Goal: Information Seeking & Learning: Learn about a topic

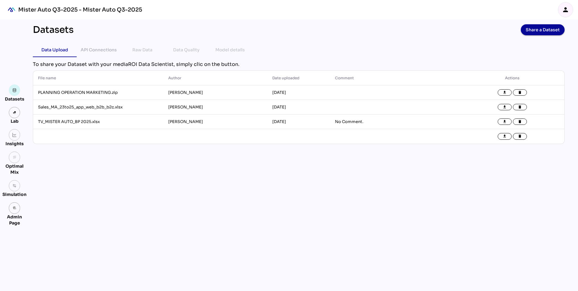
click at [564, 13] on icon "person" at bounding box center [565, 9] width 7 height 7
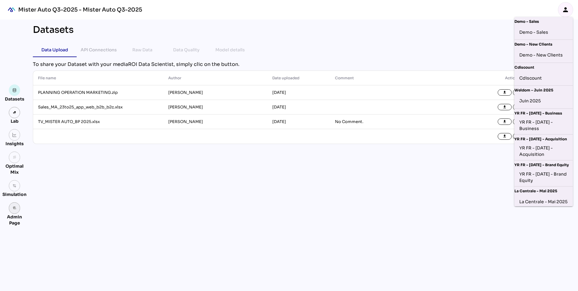
click at [17, 213] on link "admin_panel_settings" at bounding box center [15, 208] width 12 height 12
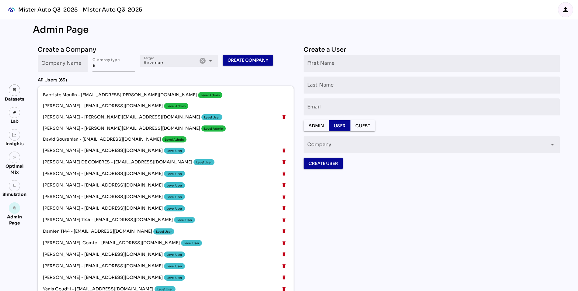
click at [565, 9] on icon "person" at bounding box center [565, 9] width 7 height 7
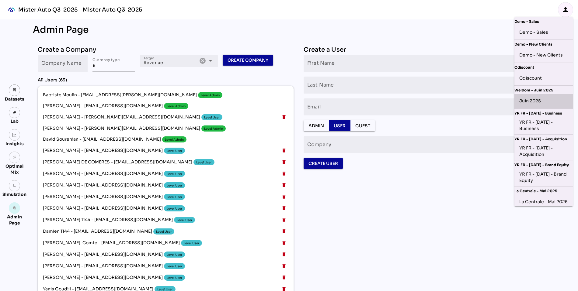
click at [548, 102] on div "Juin 2025" at bounding box center [543, 101] width 49 height 10
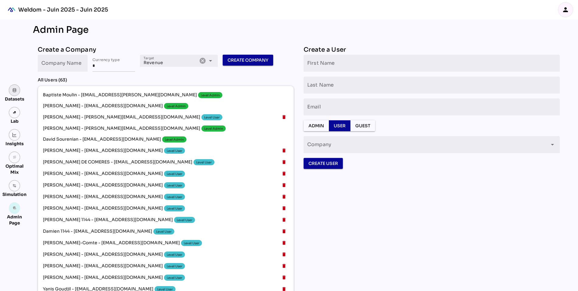
click at [15, 90] on img at bounding box center [14, 90] width 4 height 4
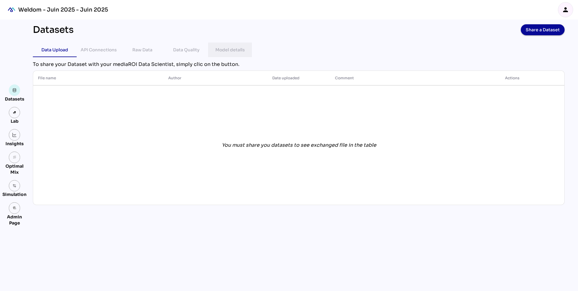
click at [233, 49] on div "Model details" at bounding box center [229, 49] width 29 height 7
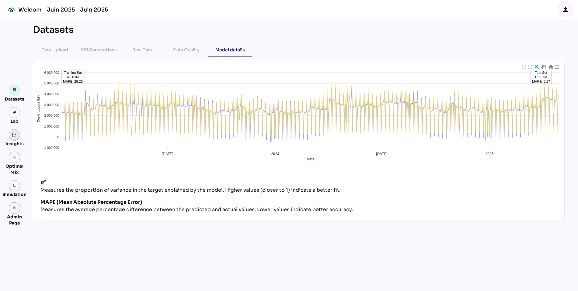
click at [16, 136] on img at bounding box center [14, 135] width 4 height 4
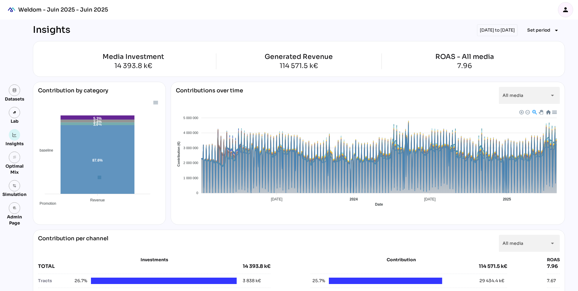
click at [167, 132] on div "Contribution by category baseline Promotion CRM media 87.6% 3.6% 3.4% 5.3% Reve…" at bounding box center [299, 153] width 532 height 143
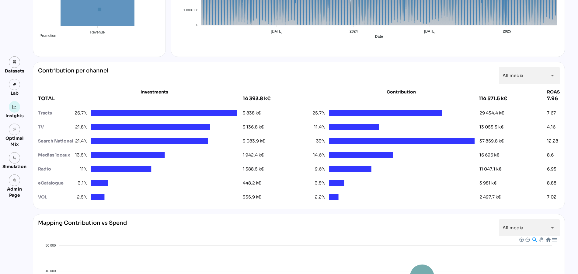
scroll to position [195, 0]
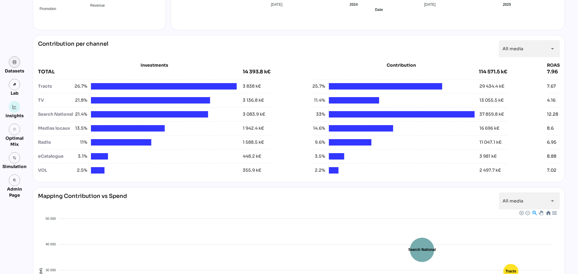
click at [15, 61] on img at bounding box center [14, 62] width 4 height 4
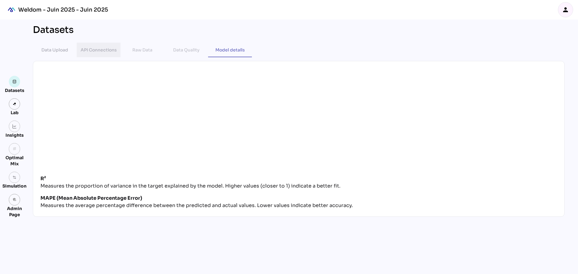
click at [99, 48] on div "API Connections" at bounding box center [99, 49] width 36 height 7
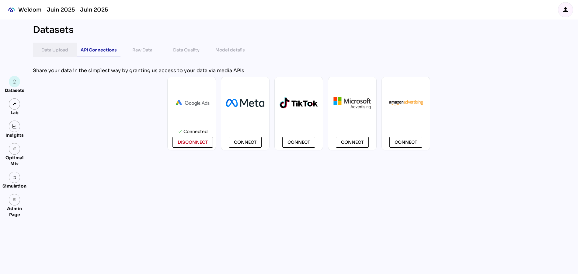
click at [54, 48] on div "Data Upload" at bounding box center [54, 49] width 27 height 7
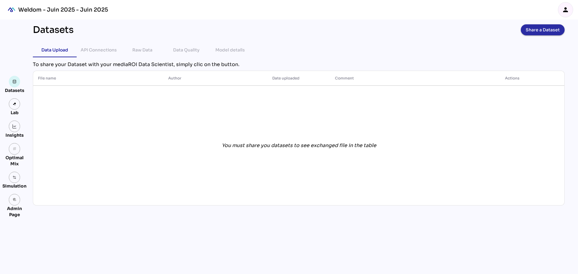
click at [537, 27] on span "Share a Dataset" at bounding box center [542, 30] width 34 height 9
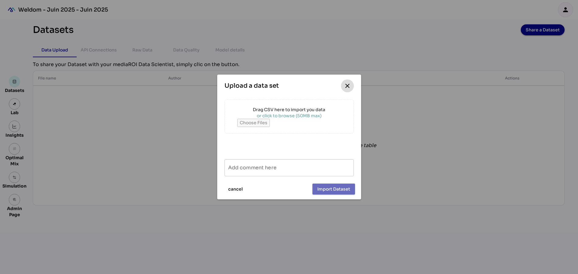
click at [348, 86] on icon "close" at bounding box center [347, 85] width 7 height 7
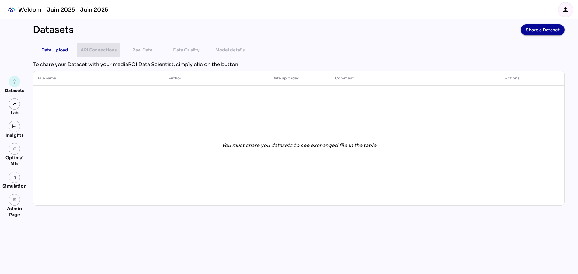
click at [91, 50] on div "API Connections" at bounding box center [99, 49] width 36 height 7
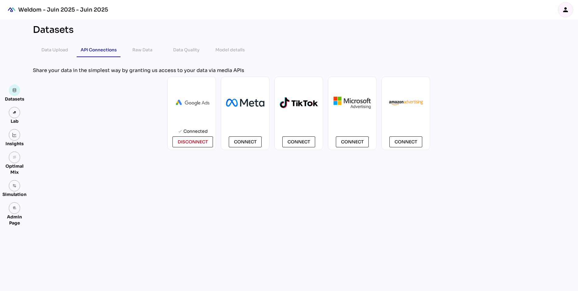
click at [565, 10] on icon "person" at bounding box center [565, 9] width 7 height 7
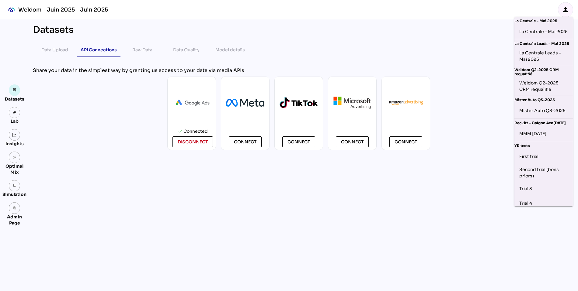
scroll to position [236, 0]
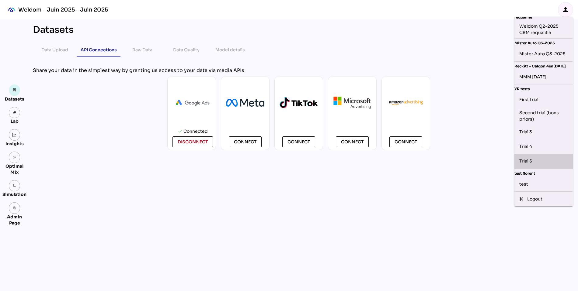
click at [527, 162] on div "Trial 5" at bounding box center [543, 162] width 49 height 10
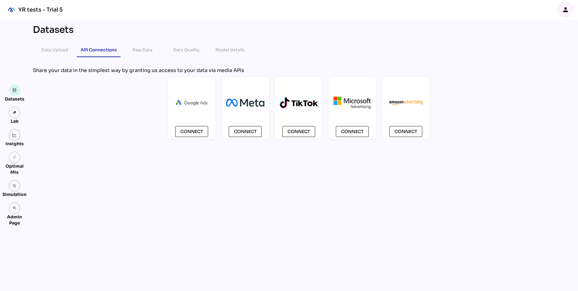
click at [14, 133] on img at bounding box center [14, 135] width 4 height 4
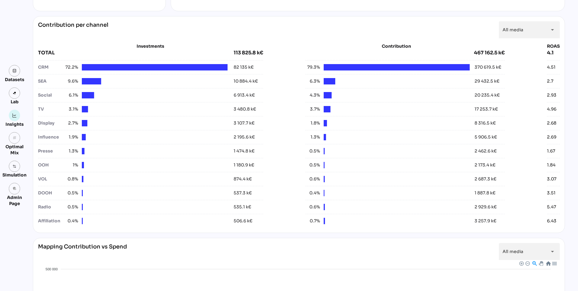
scroll to position [214, 0]
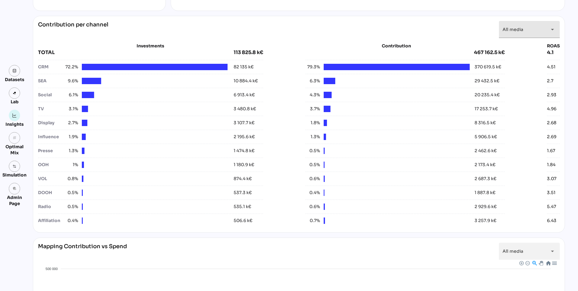
click at [552, 28] on icon "arrow_drop_down" at bounding box center [551, 29] width 7 height 7
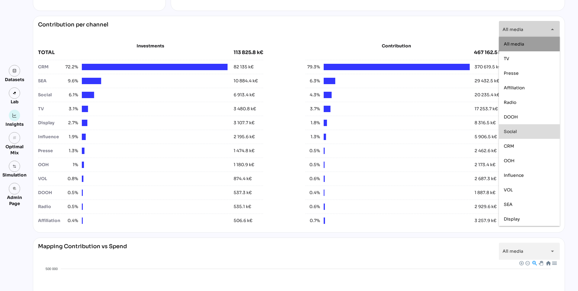
click at [511, 136] on div "Social" at bounding box center [528, 132] width 51 height 10
type input "******"
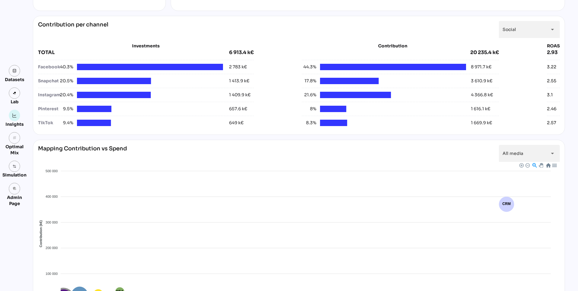
click at [344, 18] on div "Contribution per channel Social ****** arrow_drop_down Investments TOTAL 6 913.…" at bounding box center [299, 75] width 532 height 119
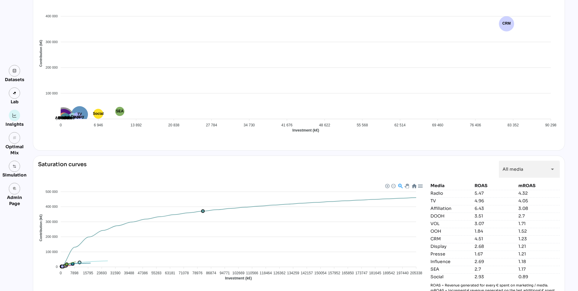
scroll to position [405, 0]
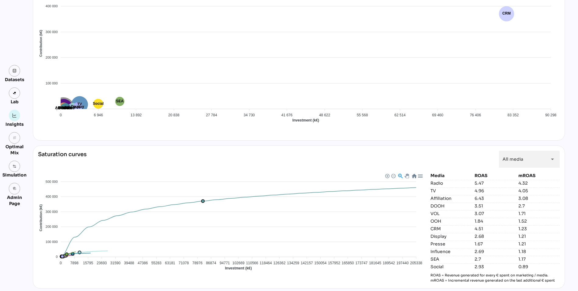
click at [6, 70] on div "Datasets" at bounding box center [14, 74] width 24 height 18
click at [14, 73] on link at bounding box center [15, 71] width 12 height 12
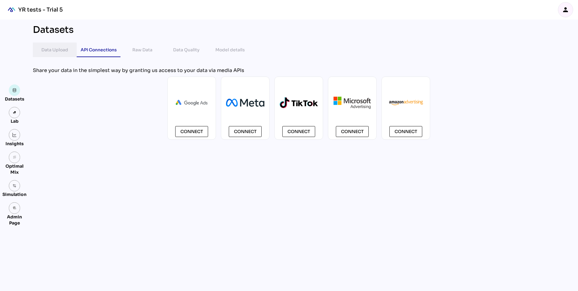
click at [53, 48] on div "Data Upload" at bounding box center [54, 49] width 27 height 7
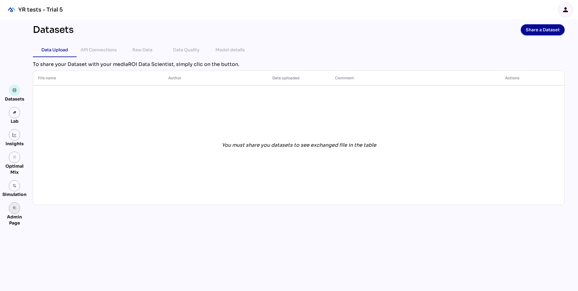
click at [12, 211] on link "admin_panel_settings" at bounding box center [15, 208] width 12 height 12
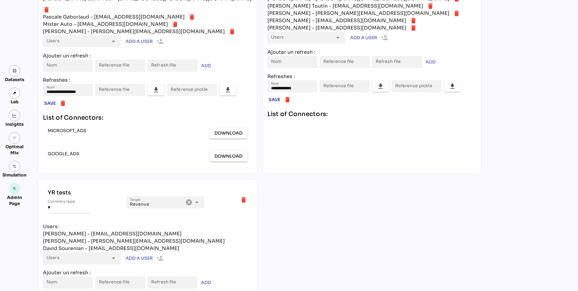
scroll to position [2366, 0]
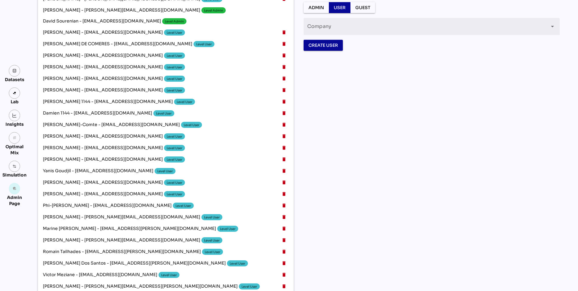
scroll to position [8, 0]
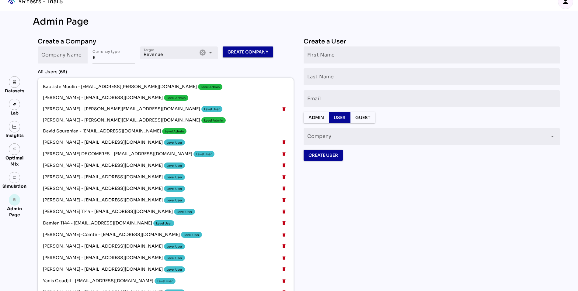
click at [565, 4] on icon "person" at bounding box center [565, 1] width 7 height 7
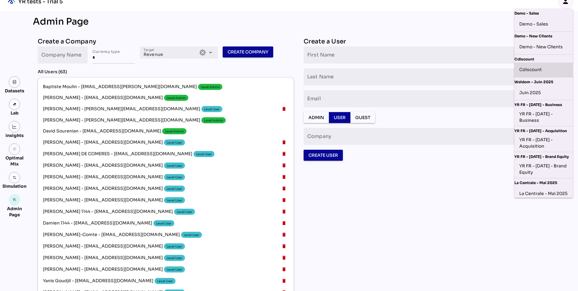
scroll to position [236, 0]
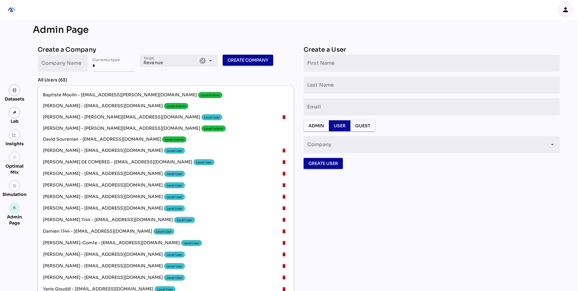
click at [566, 9] on icon "person" at bounding box center [565, 9] width 7 height 7
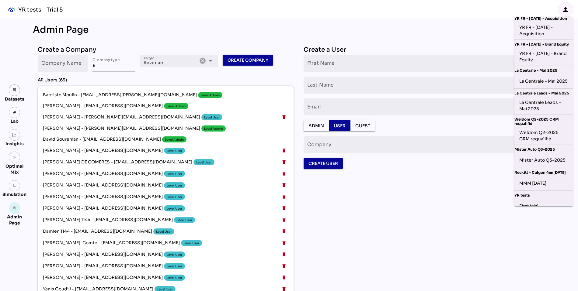
scroll to position [242, 0]
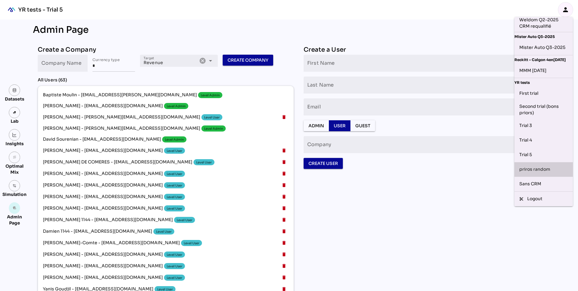
click at [546, 168] on div "priros random" at bounding box center [543, 170] width 49 height 10
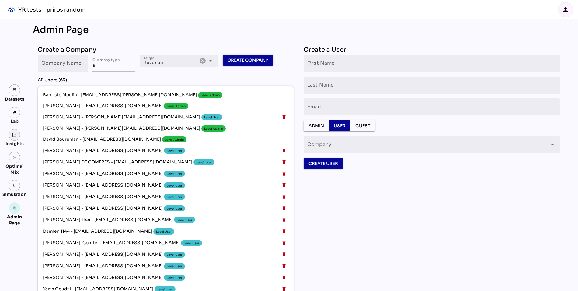
click at [16, 133] on img at bounding box center [14, 135] width 4 height 4
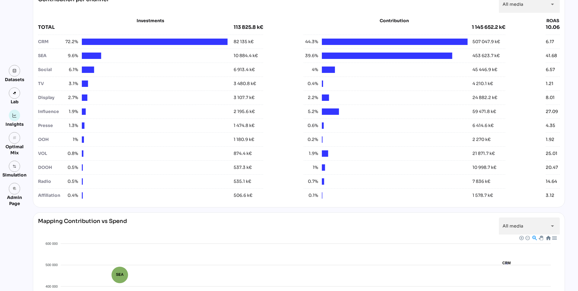
scroll to position [239, 0]
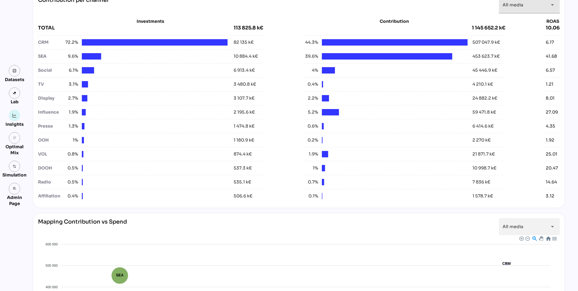
click at [549, 6] on icon "arrow_drop_down" at bounding box center [551, 4] width 7 height 7
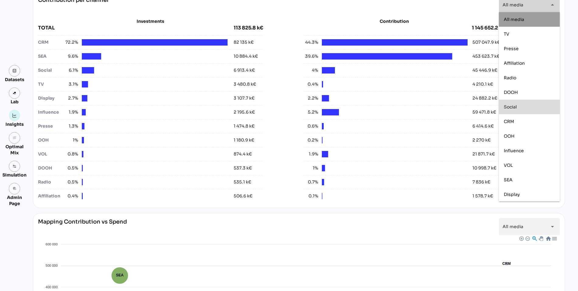
click at [535, 113] on div "Social" at bounding box center [529, 107] width 61 height 15
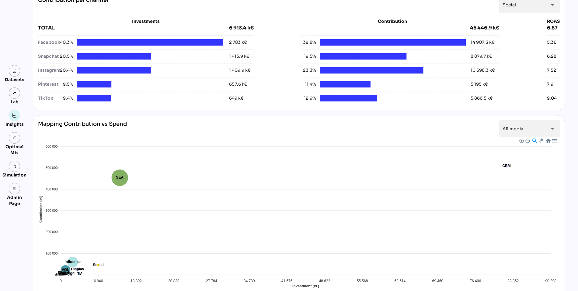
click at [275, 107] on div "Contribution per channel Social ****** arrow_drop_down Investments TOTAL 6 913.…" at bounding box center [299, 50] width 532 height 119
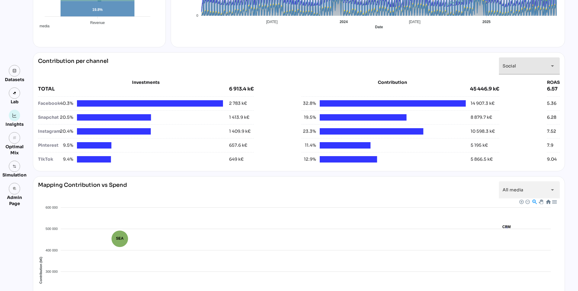
click at [528, 67] on div "Social ******" at bounding box center [523, 65] width 43 height 17
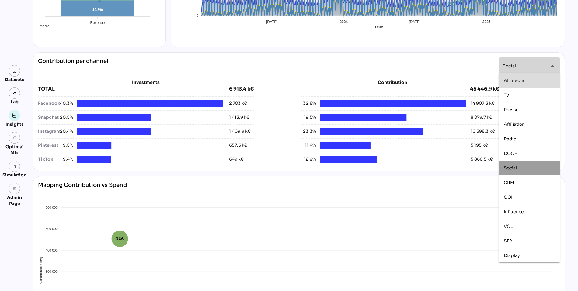
click at [520, 80] on span "All media" at bounding box center [513, 80] width 20 height 5
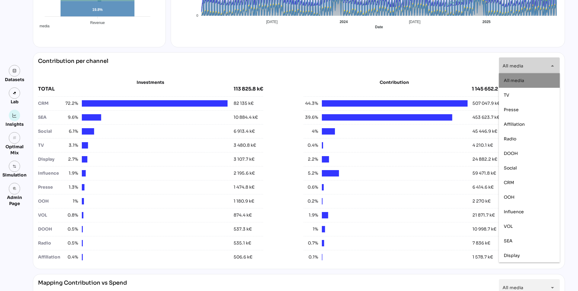
click at [285, 72] on div "Contribution per channel All media ********* arrow_drop_down" at bounding box center [298, 65] width 521 height 17
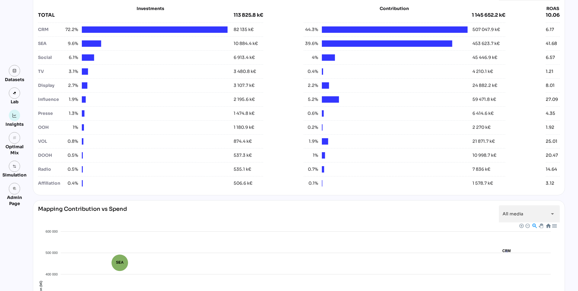
scroll to position [214, 0]
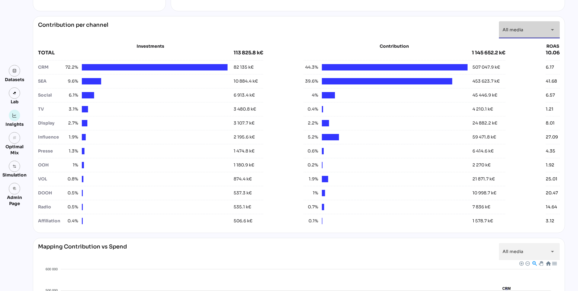
click at [507, 30] on span "All media" at bounding box center [512, 29] width 21 height 5
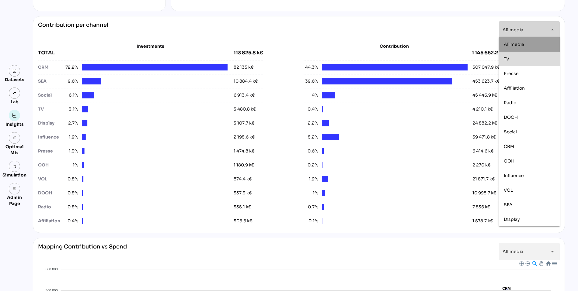
click at [514, 61] on div "TV" at bounding box center [528, 59] width 51 height 5
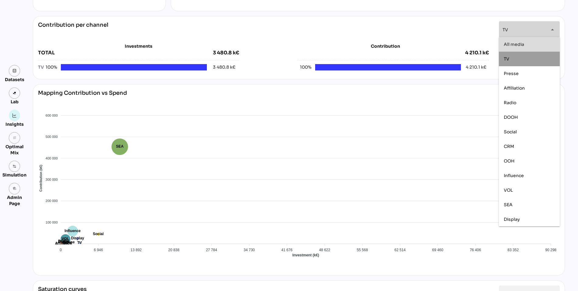
click at [515, 46] on span "All media" at bounding box center [513, 44] width 20 height 5
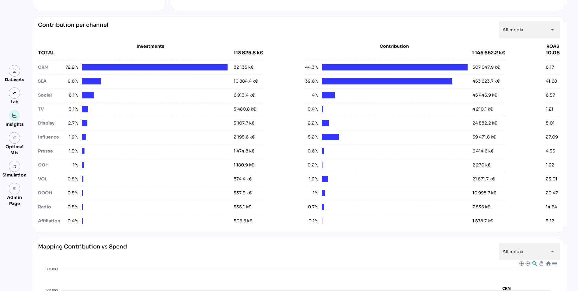
click at [287, 31] on div "Contribution per channel All media ********* arrow_drop_down" at bounding box center [298, 29] width 521 height 17
click at [512, 32] on div "All media *********" at bounding box center [523, 29] width 43 height 17
click at [514, 29] on span "All media" at bounding box center [512, 29] width 21 height 5
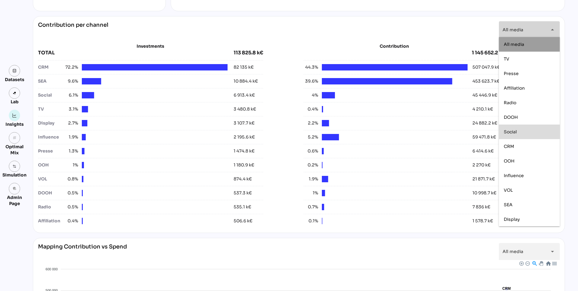
click at [513, 136] on div "Social" at bounding box center [528, 132] width 51 height 10
type input "******"
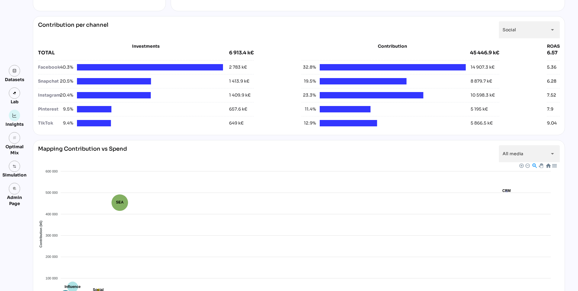
click at [421, 34] on div "Contribution per channel Social ****** arrow_drop_down" at bounding box center [298, 29] width 521 height 17
click at [13, 73] on link at bounding box center [15, 71] width 12 height 12
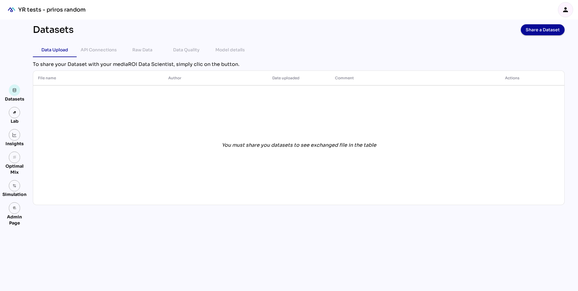
click at [126, 139] on div "You must share you datasets to see exchanged file in the table" at bounding box center [299, 145] width 522 height 117
click at [240, 50] on div "Model details" at bounding box center [229, 49] width 29 height 7
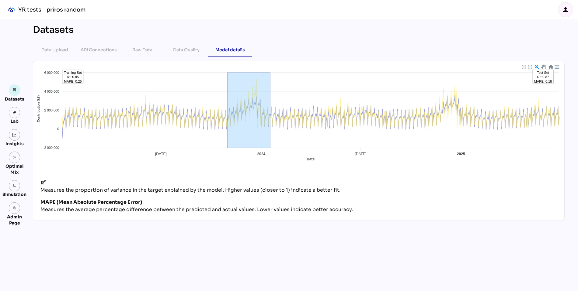
drag, startPoint x: 227, startPoint y: 149, endPoint x: 270, endPoint y: 149, distance: 42.6
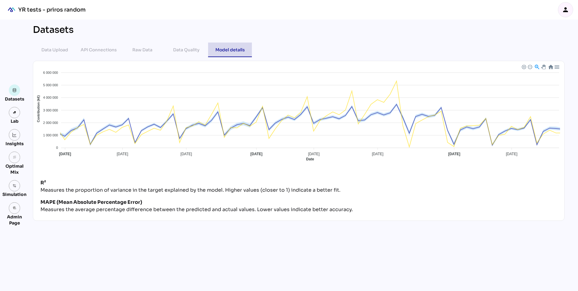
click at [228, 44] on div "Model details" at bounding box center [229, 50] width 29 height 15
click at [550, 65] on div at bounding box center [550, 66] width 5 height 5
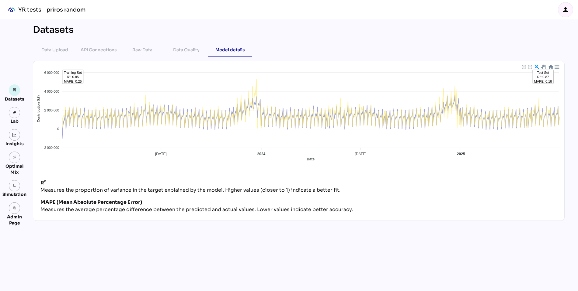
click at [569, 7] on div "person" at bounding box center [565, 9] width 15 height 15
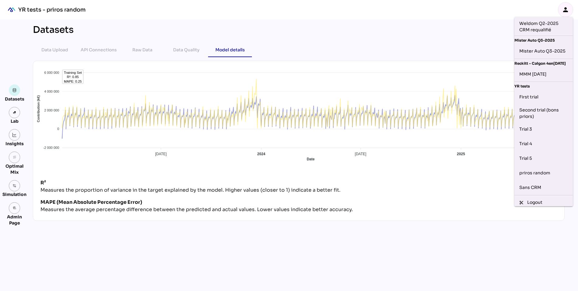
scroll to position [242, 0]
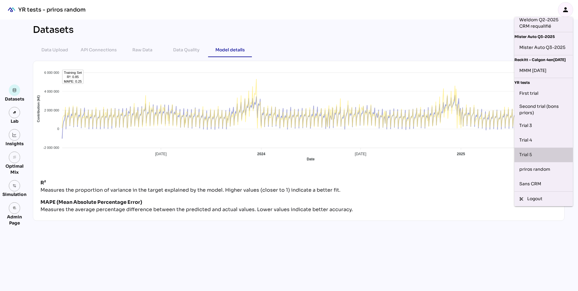
click at [530, 156] on div "Trial 5" at bounding box center [543, 155] width 49 height 10
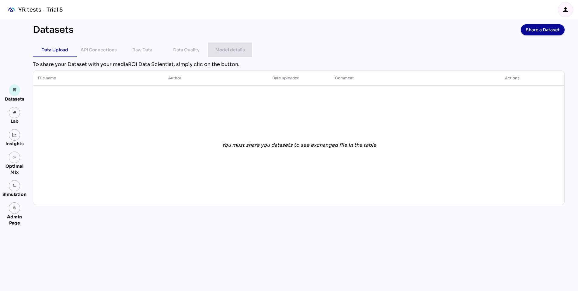
click at [226, 49] on div "Model details" at bounding box center [229, 49] width 29 height 7
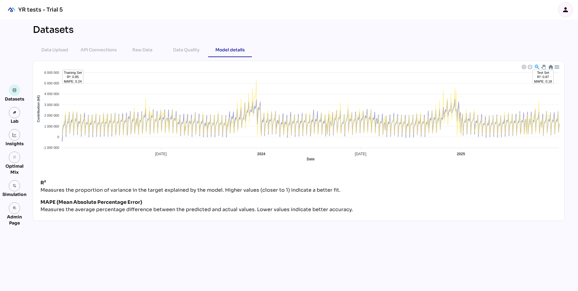
click at [567, 11] on icon "person" at bounding box center [565, 9] width 7 height 7
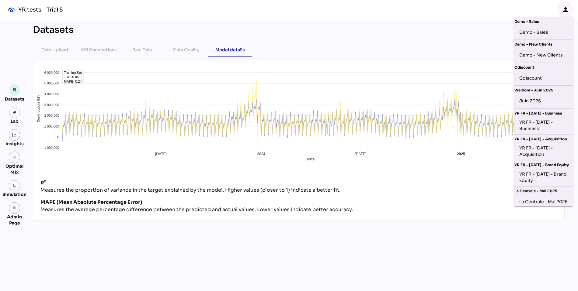
scroll to position [242, 0]
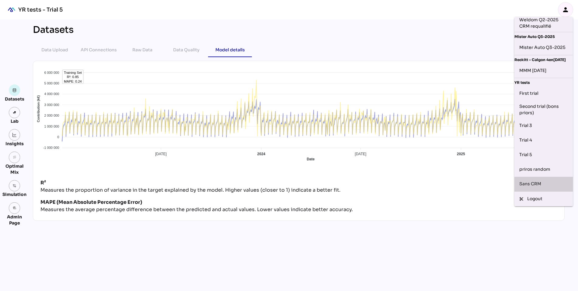
click at [537, 184] on div "Sans CRM" at bounding box center [543, 184] width 49 height 10
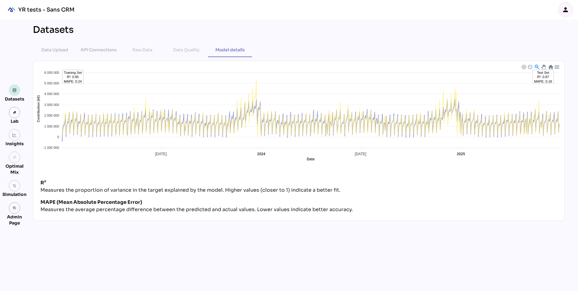
click at [12, 92] on link at bounding box center [15, 91] width 12 height 12
click at [239, 51] on div "Model details" at bounding box center [229, 49] width 29 height 7
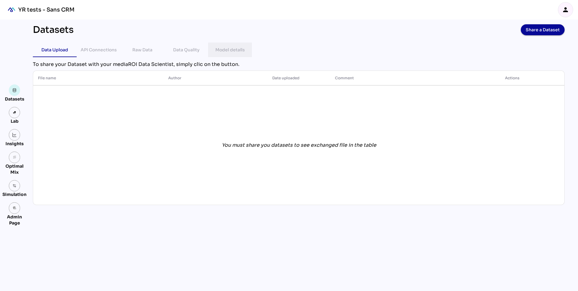
click at [231, 50] on div "Model details" at bounding box center [229, 49] width 29 height 7
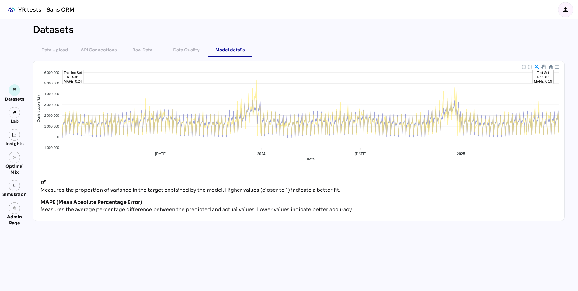
click at [172, 240] on div "Datasets Data Upload API Connections Raw Data Data Quality Model details chevro…" at bounding box center [298, 155] width 541 height 272
click at [565, 12] on icon "person" at bounding box center [565, 9] width 7 height 7
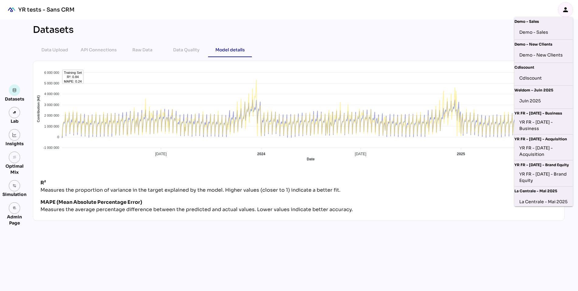
scroll to position [242, 0]
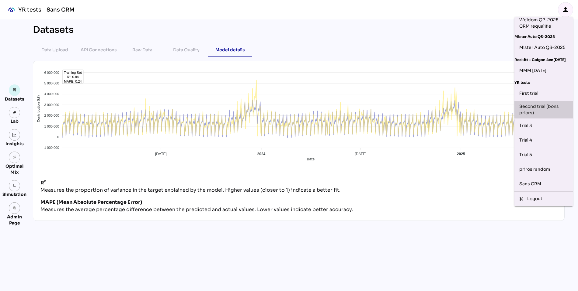
click at [540, 105] on div "Second trial (bons priors)" at bounding box center [543, 109] width 49 height 13
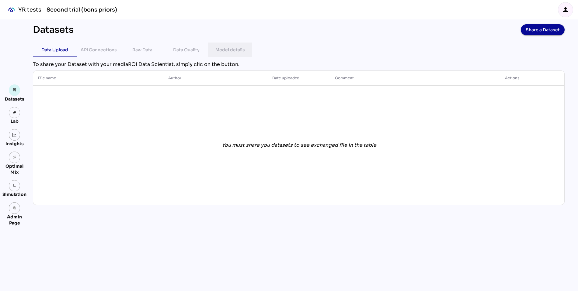
click at [226, 51] on div "Model details" at bounding box center [229, 49] width 29 height 7
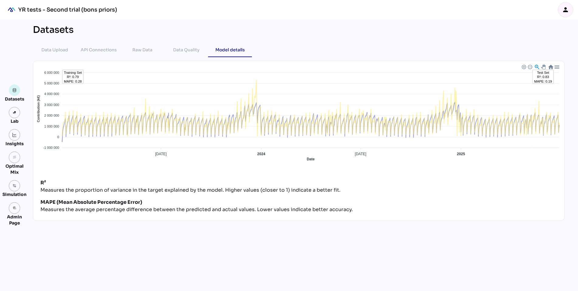
click at [565, 10] on icon "person" at bounding box center [565, 9] width 7 height 7
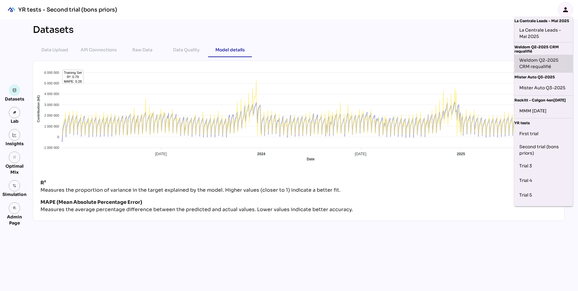
scroll to position [193, 0]
click at [532, 139] on div "First trial" at bounding box center [543, 134] width 49 height 10
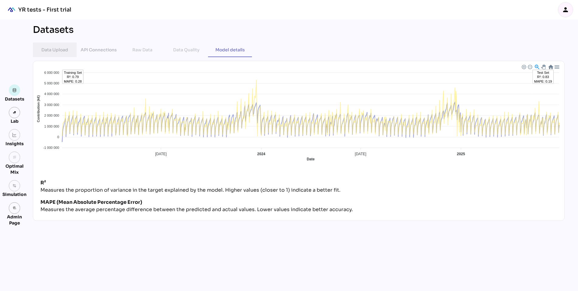
click at [53, 48] on div "Data Upload" at bounding box center [54, 49] width 27 height 7
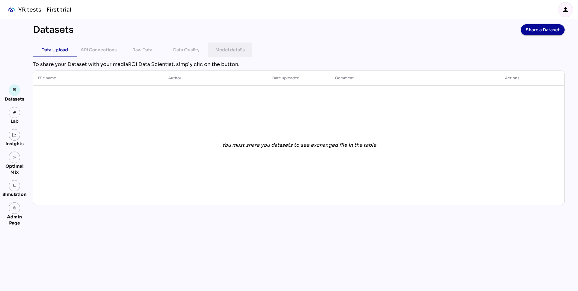
click at [229, 50] on div "Model details" at bounding box center [229, 49] width 29 height 7
